Goal: Information Seeking & Learning: Learn about a topic

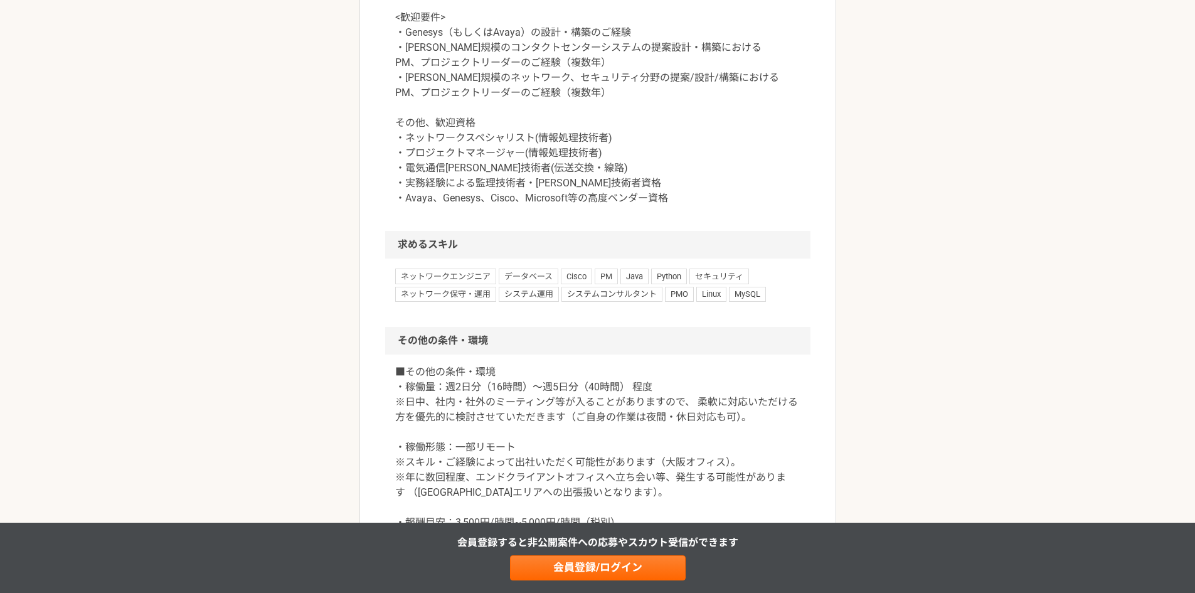
scroll to position [941, 0]
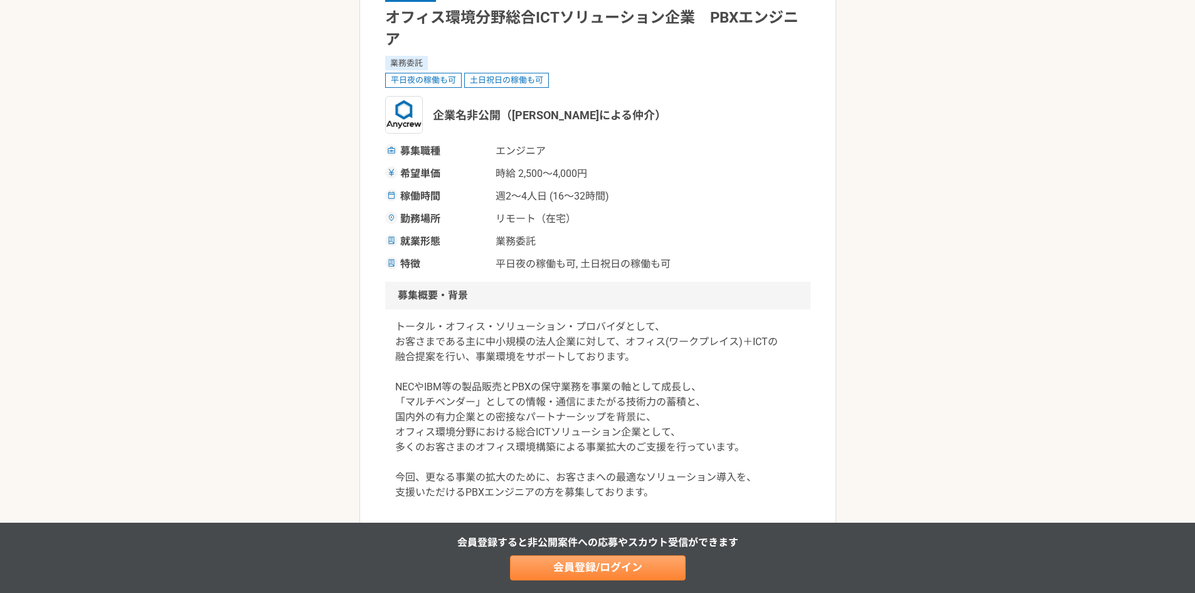
scroll to position [188, 0]
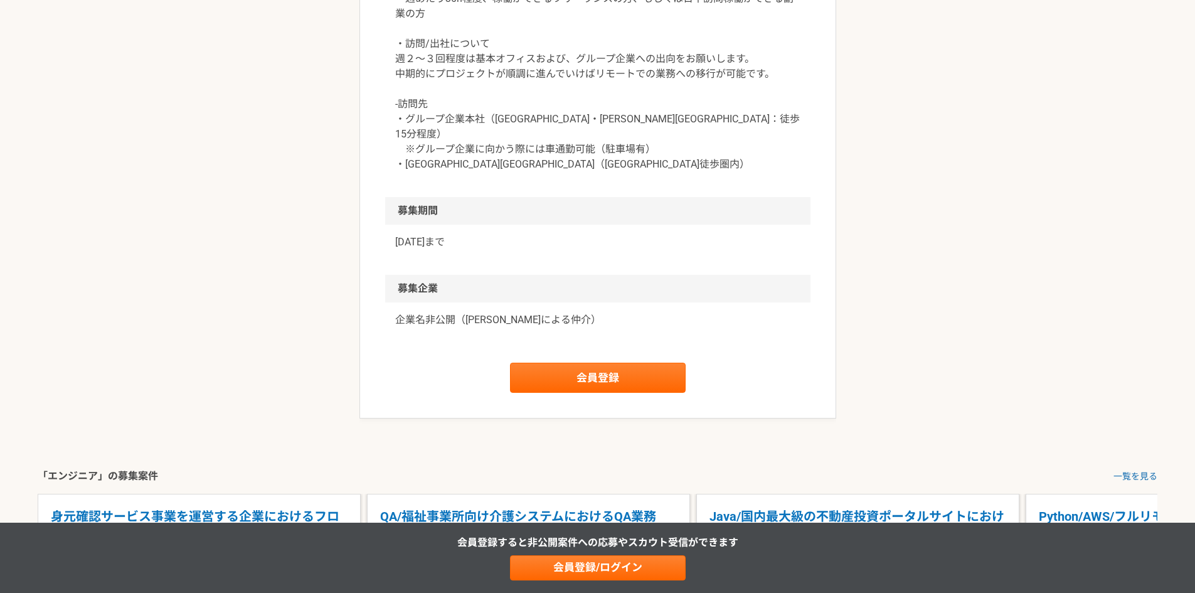
scroll to position [1255, 0]
